Goal: Information Seeking & Learning: Find specific page/section

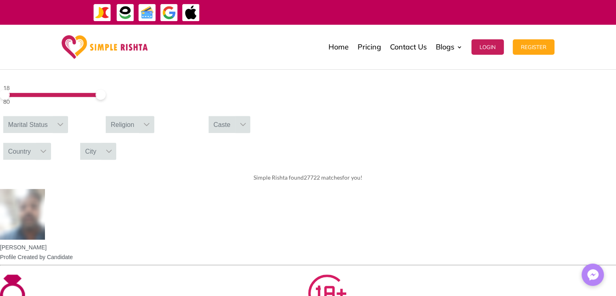
scroll to position [271, 0]
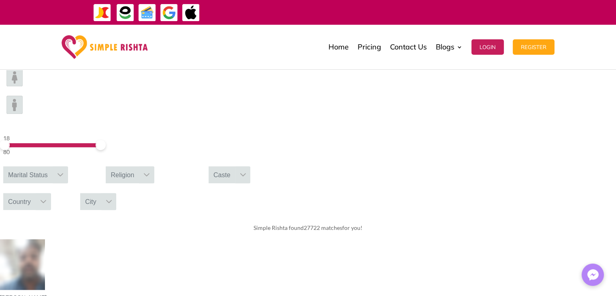
click at [46, 200] on icon at bounding box center [44, 201] width 6 height 3
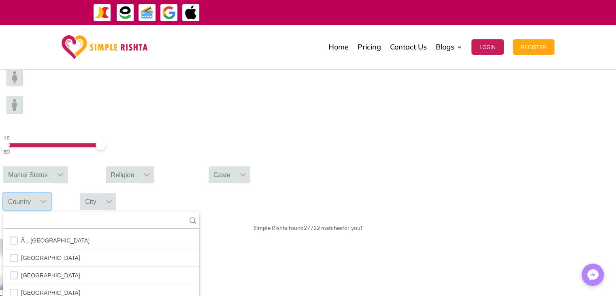
scroll to position [8, 1]
click at [199, 212] on input "text" at bounding box center [101, 220] width 196 height 17
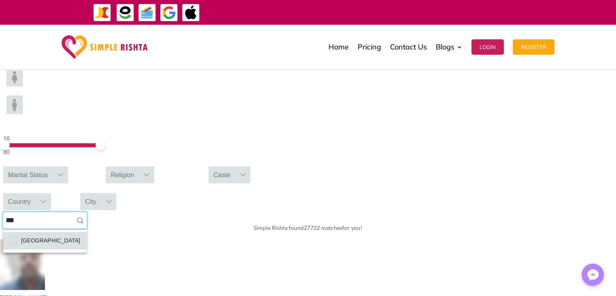
type input "***"
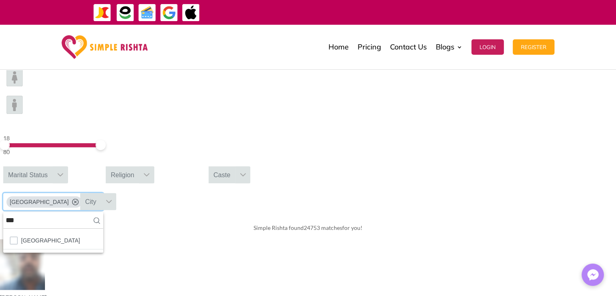
click at [64, 171] on icon at bounding box center [60, 174] width 6 height 6
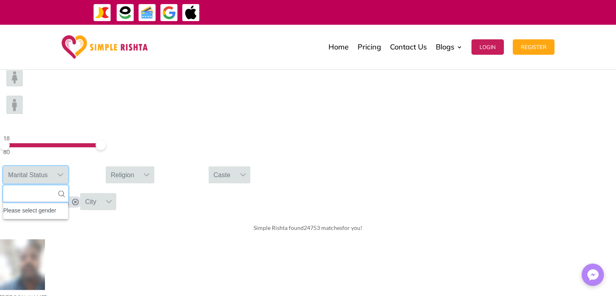
click at [68, 185] on input "text" at bounding box center [35, 193] width 65 height 17
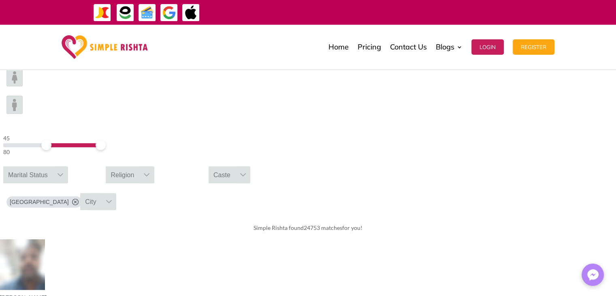
drag, startPoint x: 105, startPoint y: 93, endPoint x: 124, endPoint y: 92, distance: 19.0
click at [51, 140] on span at bounding box center [46, 145] width 10 height 10
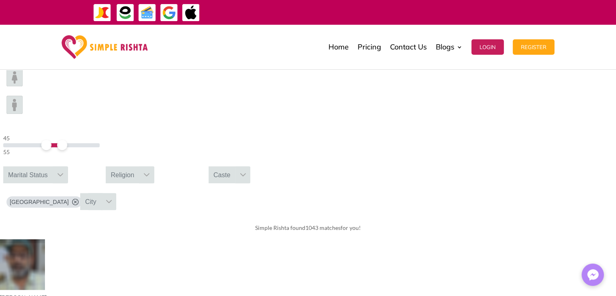
drag, startPoint x: 150, startPoint y: 91, endPoint x: 132, endPoint y: 95, distance: 19.1
click at [100, 133] on div "45 55" at bounding box center [51, 144] width 96 height 23
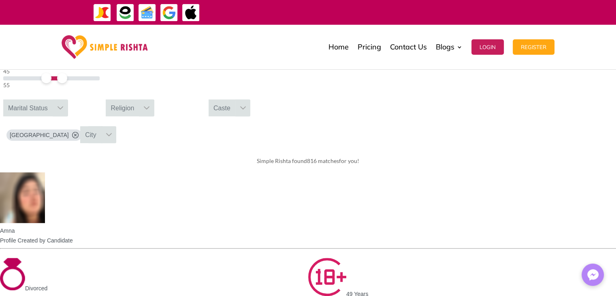
scroll to position [352, 0]
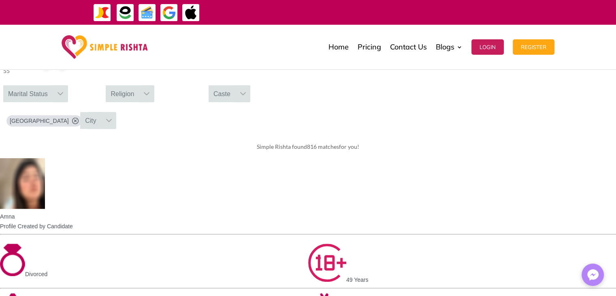
click at [45, 158] on img at bounding box center [22, 183] width 45 height 51
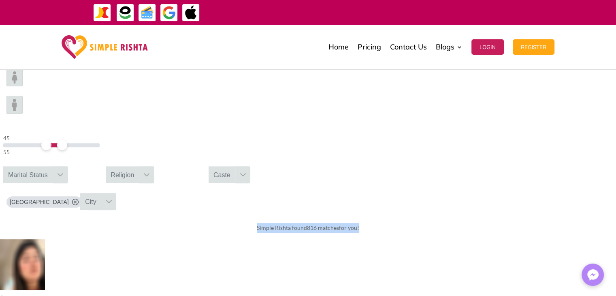
drag, startPoint x: 219, startPoint y: 150, endPoint x: 416, endPoint y: 152, distance: 196.9
click at [416, 216] on div "Simple Rishta found 816 matches for you!" at bounding box center [308, 227] width 616 height 23
click at [199, 216] on div "Simple Rishta found 816 matches for you!" at bounding box center [308, 227] width 616 height 23
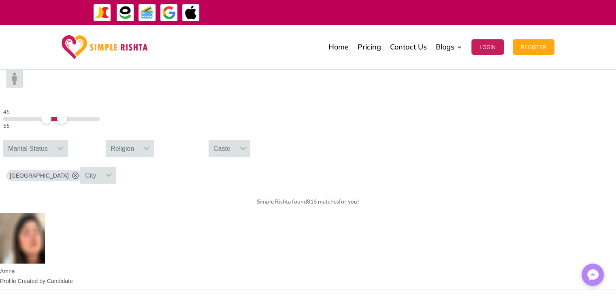
scroll to position [311, 0]
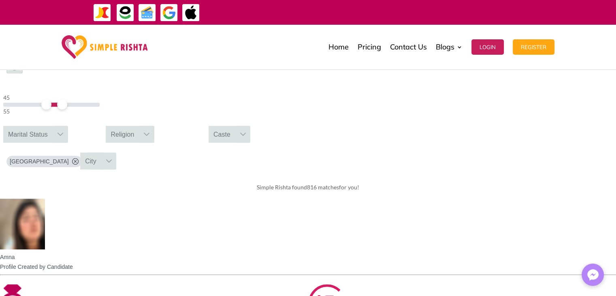
click at [73, 263] on span "Profile Created by Candidate" at bounding box center [36, 266] width 73 height 6
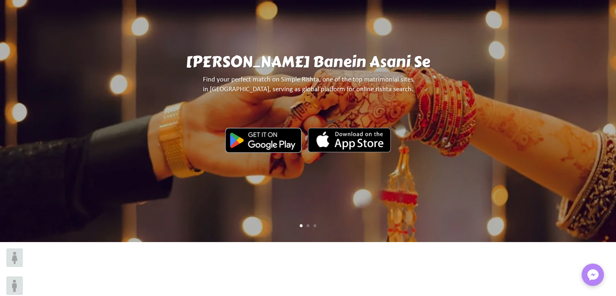
scroll to position [0, 0]
